Goal: Task Accomplishment & Management: Manage account settings

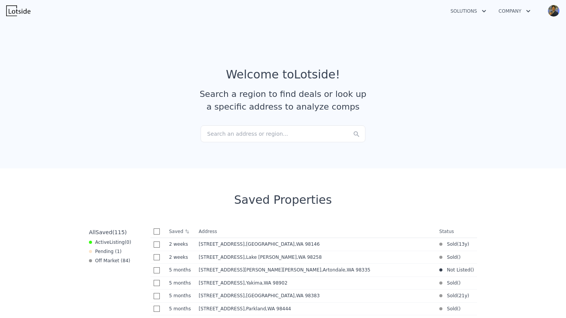
click at [257, 141] on div "Search an address or region..." at bounding box center [282, 133] width 165 height 17
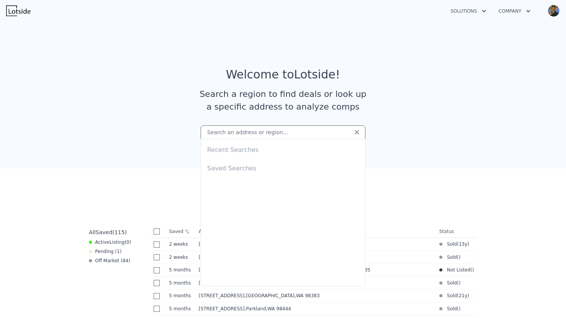
type input "1,676,696.8"
paste input "[STREET_ADDRESS]"
type input "[STREET_ADDRESS]"
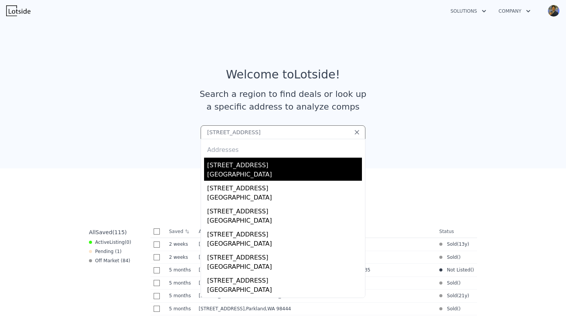
click at [242, 165] on div "[STREET_ADDRESS]" at bounding box center [284, 164] width 155 height 12
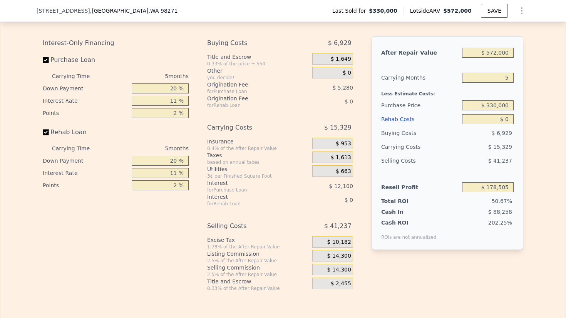
scroll to position [1124, 0]
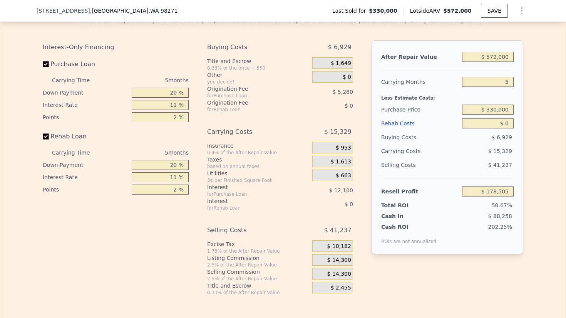
click at [190, 129] on div "Interest-Only Financing Purchase Loan Carrying Time 5 months Down Payment 20 % …" at bounding box center [119, 167] width 152 height 255
click at [155, 122] on input "2 %" at bounding box center [160, 117] width 57 height 10
click at [201, 133] on div "Interest-Only Financing Purchase Loan Carrying Time 5 months Down Payment 20 % …" at bounding box center [283, 167] width 480 height 255
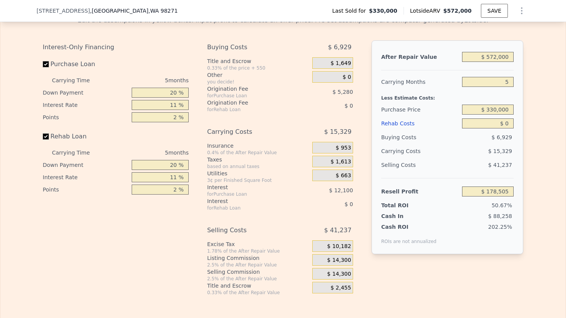
click at [167, 98] on input "20 %" at bounding box center [160, 93] width 57 height 10
click at [192, 119] on div "Interest-Only Financing Purchase Loan Carrying Time 5 months Down Payment 20 % …" at bounding box center [283, 167] width 480 height 255
click at [161, 110] on input "11 %" at bounding box center [160, 105] width 57 height 10
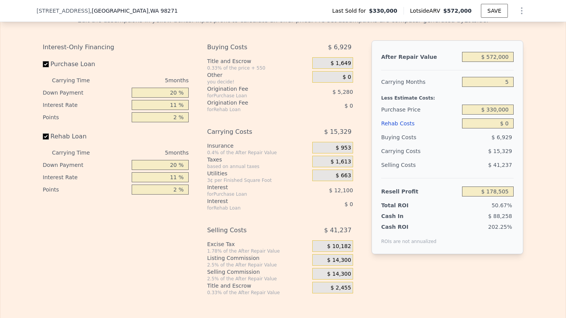
click at [161, 110] on input "11 %" at bounding box center [160, 105] width 57 height 10
click at [190, 132] on div "Interest-Only Financing Purchase Loan Carrying Time 5 months Down Payment 20 % …" at bounding box center [119, 167] width 152 height 255
click at [142, 98] on input "20 %" at bounding box center [160, 93] width 57 height 10
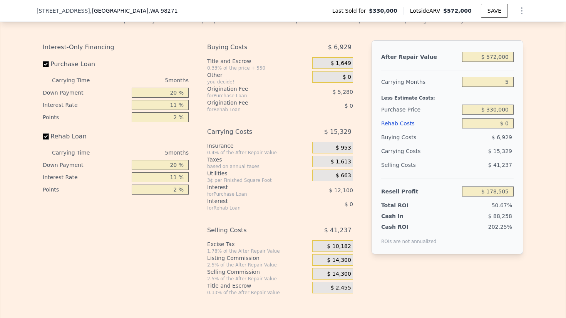
click at [142, 98] on input "20 %" at bounding box center [160, 93] width 57 height 10
click at [202, 135] on div "Interest-Only Financing Purchase Loan Carrying Time 5 months Down Payment 20 % …" at bounding box center [283, 167] width 480 height 255
click at [164, 110] on div "11 %" at bounding box center [160, 105] width 57 height 12
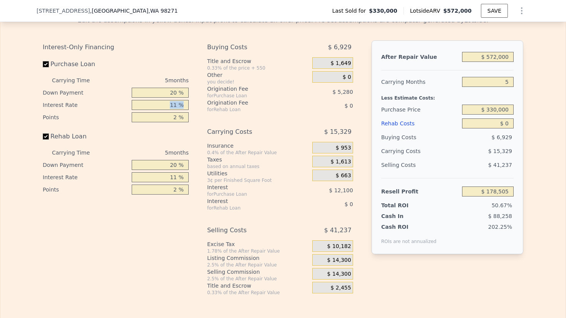
click at [207, 133] on div "Buying Costs $ 6,929 Title and Escrow 0.33% of the price + 550 $ 1,649 Other yo…" at bounding box center [280, 167] width 146 height 255
click at [161, 98] on input "20 %" at bounding box center [160, 93] width 57 height 10
click at [202, 124] on div "Interest-Only Financing Purchase Loan Carrying Time 5 months Down Payment 20 % …" at bounding box center [283, 167] width 480 height 255
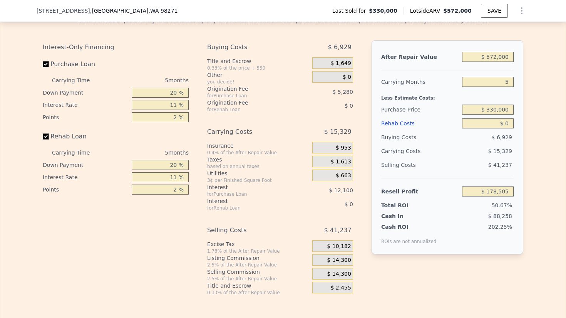
click at [147, 98] on input "20 %" at bounding box center [160, 93] width 57 height 10
click at [158, 98] on input "20 %" at bounding box center [160, 93] width 57 height 10
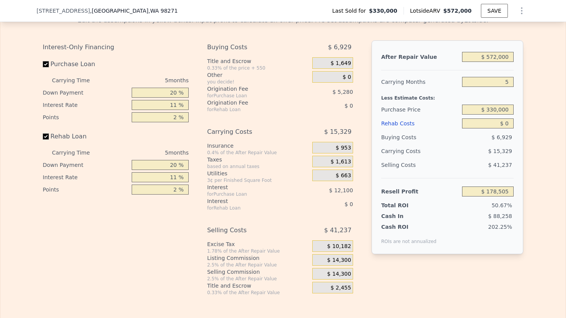
click at [158, 98] on input "20 %" at bounding box center [160, 93] width 57 height 10
type input "0 %"
type input "$ 174,160"
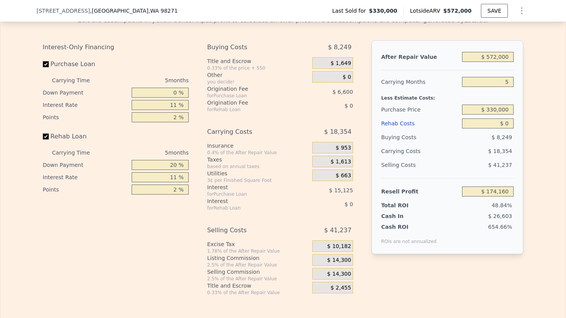
type input "0 %"
click at [164, 110] on input "11 %" at bounding box center [160, 105] width 57 height 10
click at [163, 110] on input "11 %" at bounding box center [160, 105] width 57 height 10
type input "1 %"
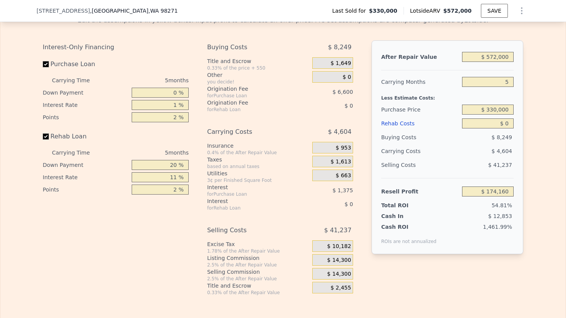
type input "$ 187,910"
type input "1 %"
click at [154, 122] on input "2 %" at bounding box center [160, 117] width 57 height 10
click at [162, 122] on input "2 %" at bounding box center [160, 117] width 57 height 10
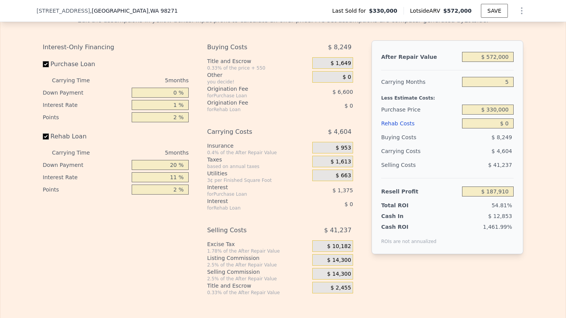
type input "1 %"
type input "$ 191,210"
type input "1 %"
click at [162, 110] on input "1 %" at bounding box center [160, 105] width 57 height 10
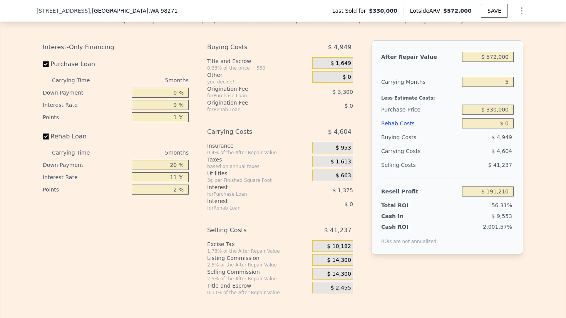
type input "9. %"
type input "$ 180,210"
type input "9.95 %"
type input "$ 178,905"
click at [197, 129] on div "Interest-Only Financing Purchase Loan Carrying Time 5 months Down Payment 0 % I…" at bounding box center [283, 167] width 480 height 255
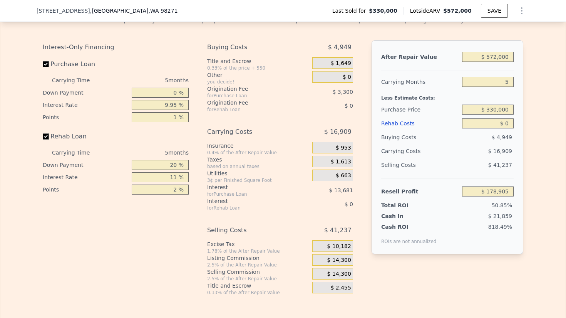
click at [149, 170] on input "20 %" at bounding box center [160, 165] width 57 height 10
click at [150, 110] on input "9.95 %" at bounding box center [160, 105] width 57 height 10
type input "10 %"
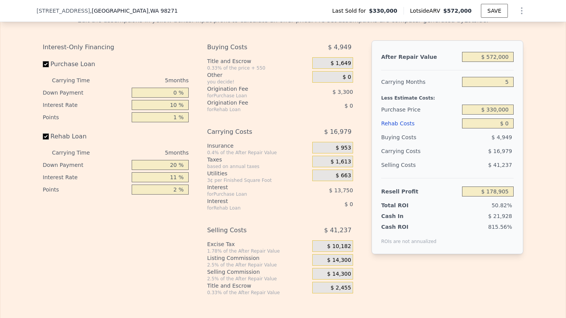
type input "$ 178,835"
type input "10 %"
click at [161, 170] on input "20 %" at bounding box center [160, 165] width 57 height 10
type input "0 %"
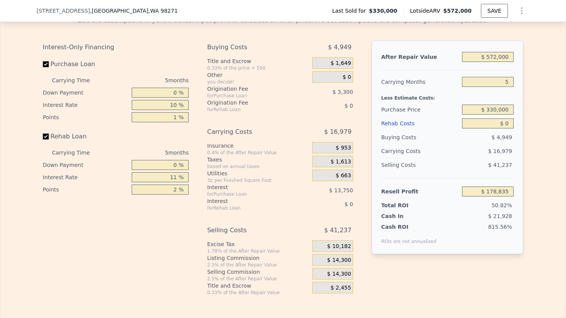
click at [164, 182] on input "11 %" at bounding box center [160, 177] width 57 height 10
type input "10 %"
click at [167, 195] on input "2 %" at bounding box center [160, 190] width 57 height 10
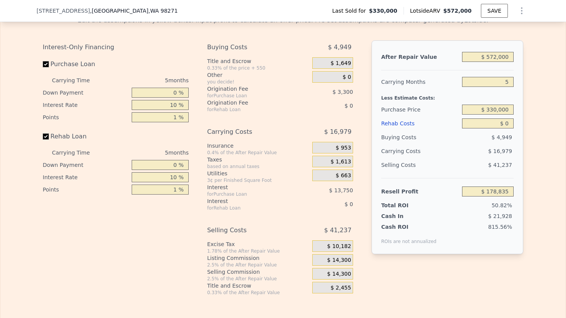
type input "1 %"
click at [181, 224] on div "Interest-Only Financing Purchase Loan Carrying Time 5 months Down Payment 0 % I…" at bounding box center [119, 167] width 152 height 255
click at [255, 231] on div "Buying Costs $ 4,949 Title and Escrow 0.33% of the price + 550 $ 1,649 Other yo…" at bounding box center [280, 167] width 146 height 255
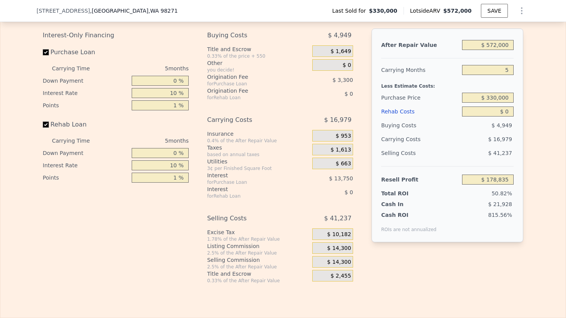
scroll to position [1139, 0]
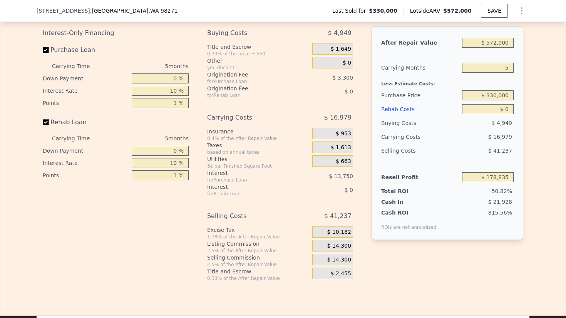
click at [333, 250] on span "$ 14,300" at bounding box center [339, 246] width 24 height 7
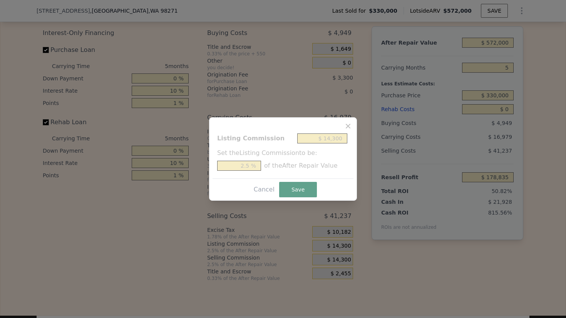
click at [346, 127] on icon at bounding box center [348, 126] width 5 height 5
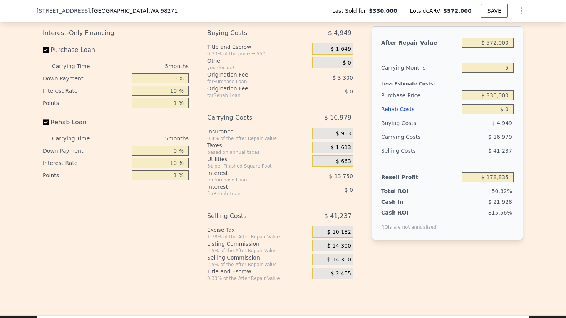
click at [328, 250] on span "$ 14,300" at bounding box center [339, 246] width 24 height 7
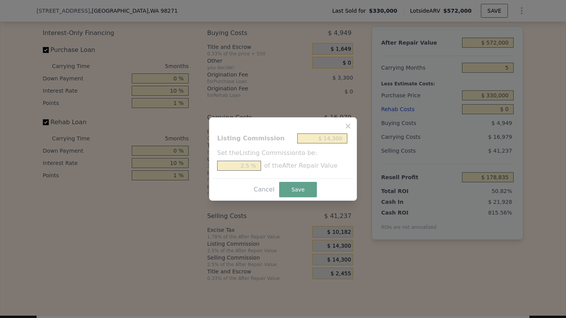
click at [348, 127] on icon at bounding box center [348, 126] width 8 height 8
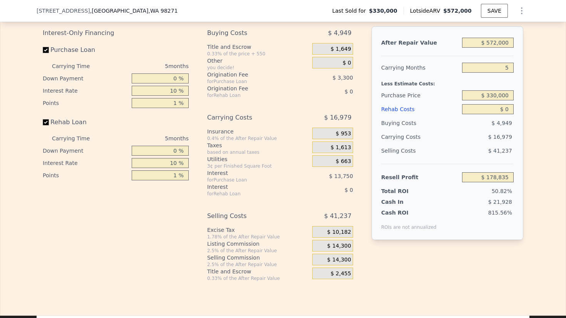
click at [361, 197] on div "Interest-Only Financing Purchase Loan Carrying Time 5 months Down Payment 0 % I…" at bounding box center [283, 153] width 480 height 255
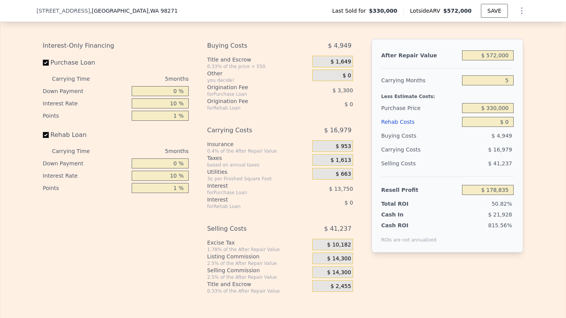
scroll to position [1126, 0]
type input "$ 178,505"
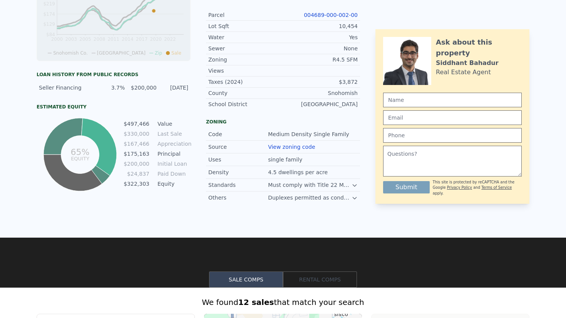
scroll to position [0, 0]
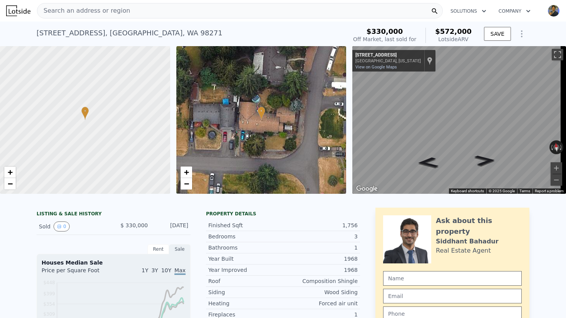
click at [220, 14] on div "Search an address or region" at bounding box center [240, 10] width 406 height 15
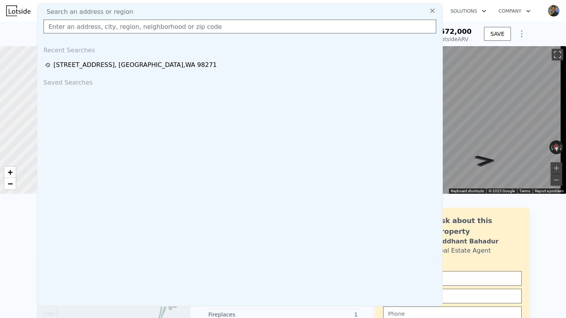
type input "[STREET_ADDRESS]"
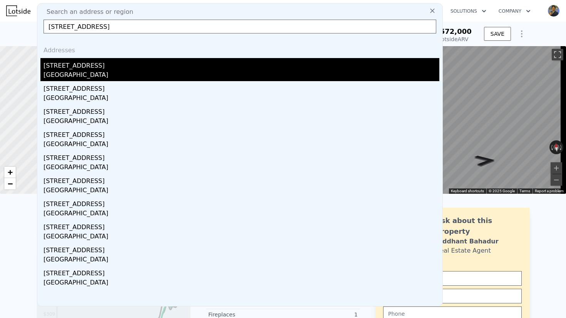
click at [137, 68] on div "[STREET_ADDRESS]" at bounding box center [241, 64] width 396 height 12
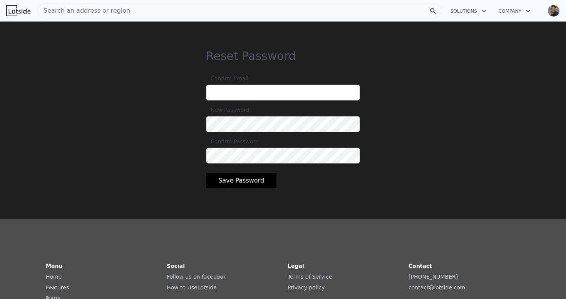
click at [243, 94] on input "Confirm Email" at bounding box center [283, 93] width 154 height 16
type input "[PERSON_NAME][EMAIL_ADDRESS][DOMAIN_NAME]"
click at [108, 119] on div "Reset Password Confirm Email [PERSON_NAME][EMAIL_ADDRESS][DOMAIN_NAME] New Pass…" at bounding box center [283, 126] width 566 height 155
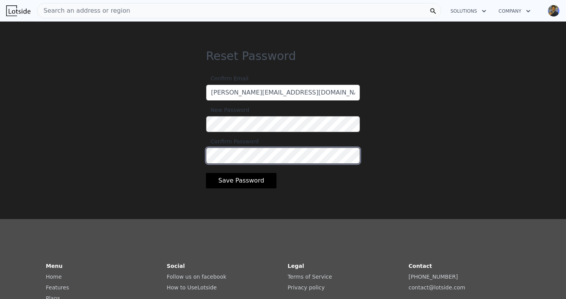
click at [206, 173] on button "Save Password" at bounding box center [241, 180] width 70 height 15
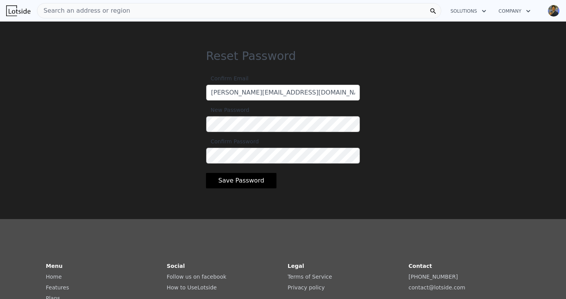
click at [231, 180] on button "Save Password" at bounding box center [241, 180] width 70 height 15
click at [236, 182] on button "Save Password" at bounding box center [241, 180] width 70 height 15
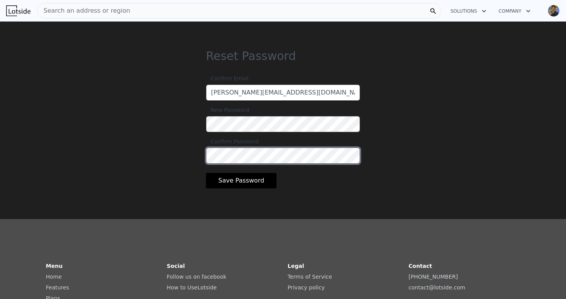
click at [206, 173] on button "Save Password" at bounding box center [241, 180] width 70 height 15
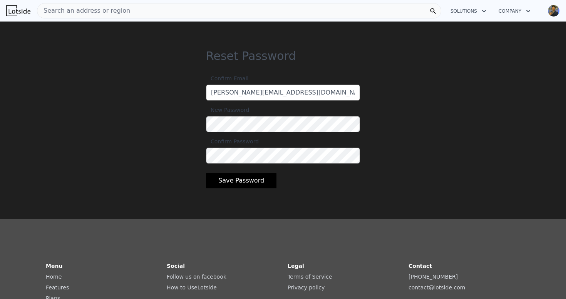
click at [222, 186] on button "Save Password" at bounding box center [241, 180] width 70 height 15
click at [222, 11] on div "Search an address or region" at bounding box center [239, 10] width 404 height 15
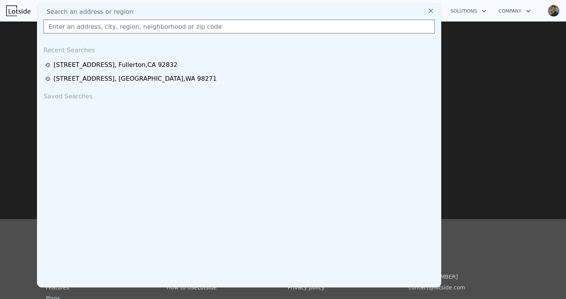
type input "I want you to act as a professional real estate investor who has been in the Ca…"
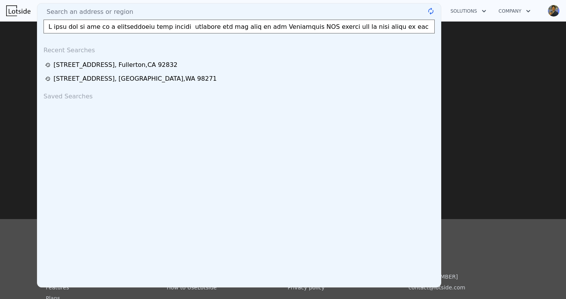
scroll to position [0, 6666]
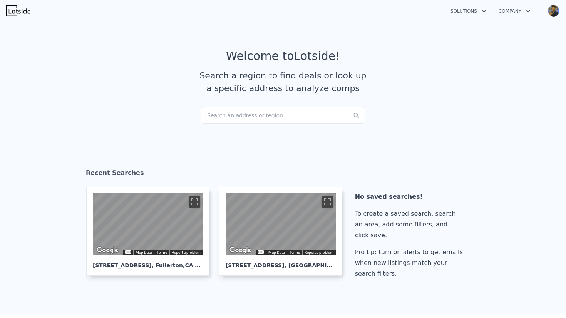
click at [289, 109] on div "Search an address or region..." at bounding box center [282, 115] width 165 height 17
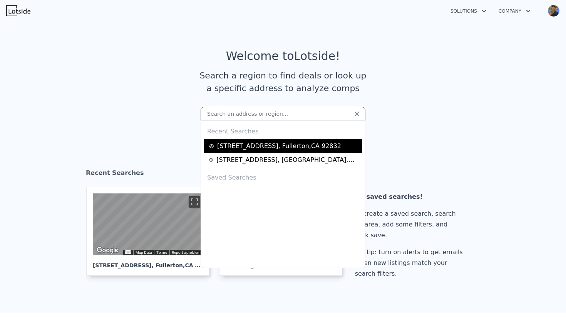
click at [290, 140] on div "467 W Orangethorpe Ave , Fullerton , CA 92832" at bounding box center [283, 146] width 158 height 14
click at [320, 142] on div "467 W Orangethorpe Ave , Fullerton , CA 92832" at bounding box center [279, 146] width 124 height 9
